Goal: Navigation & Orientation: Go to known website

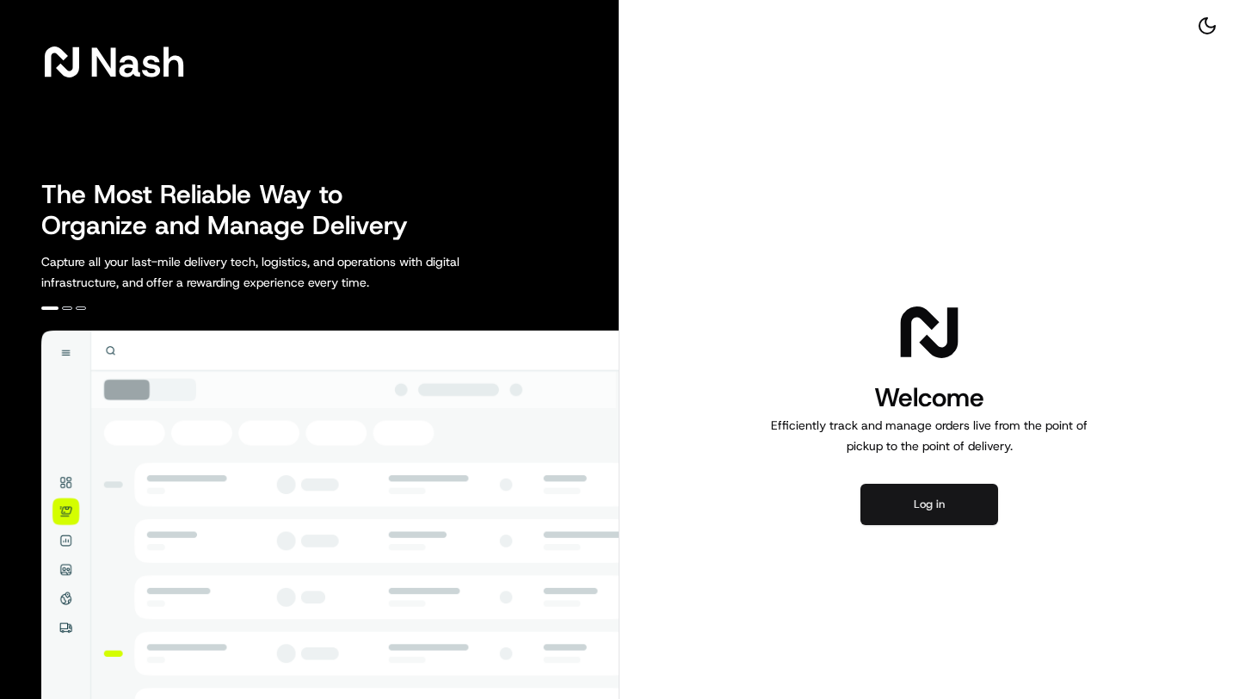
click at [934, 495] on button "Log in" at bounding box center [930, 504] width 138 height 41
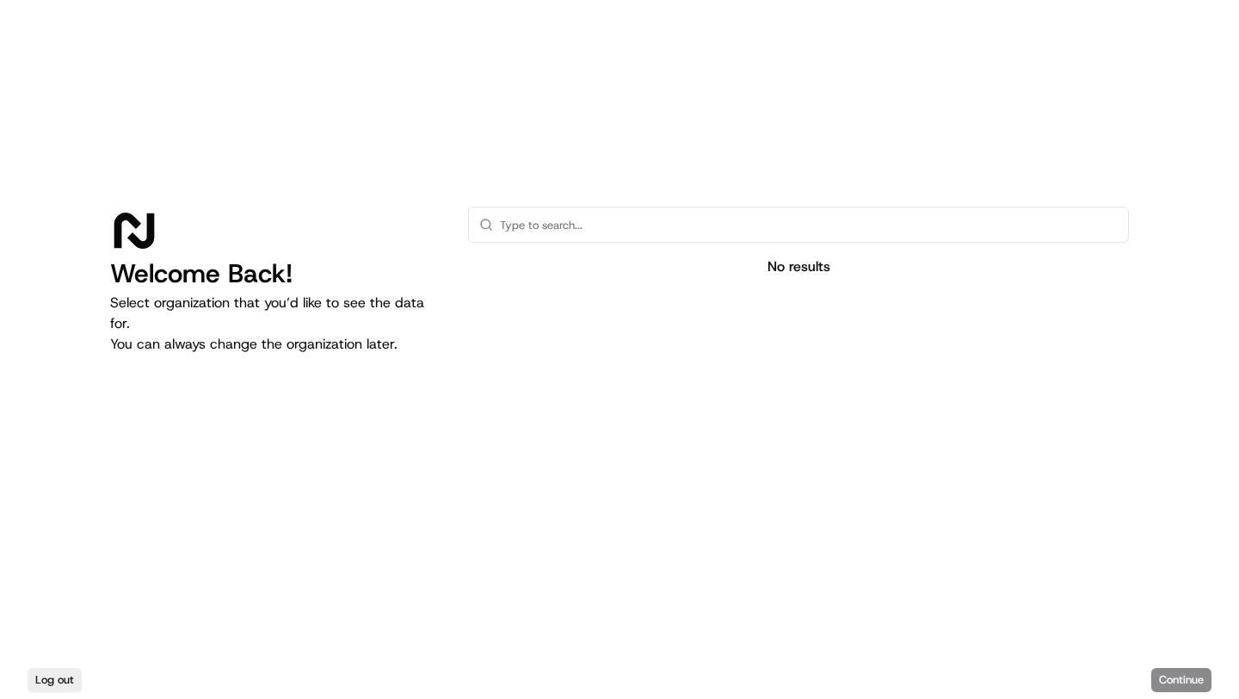
click at [1169, 675] on div "Log out Continue" at bounding box center [619, 680] width 1239 height 38
